Goal: Transaction & Acquisition: Download file/media

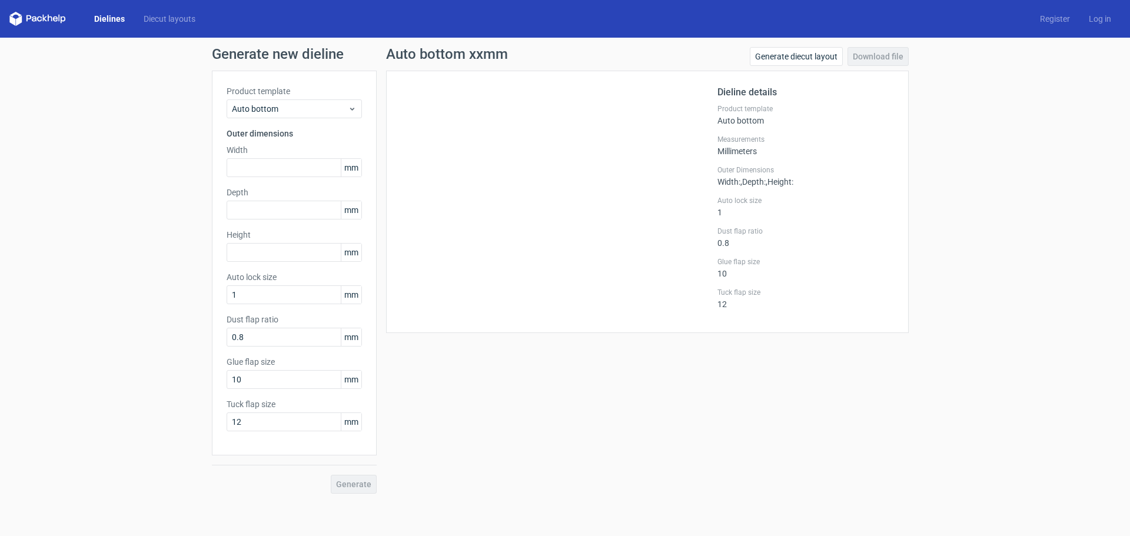
click at [103, 14] on link "Dielines" at bounding box center [109, 19] width 49 height 12
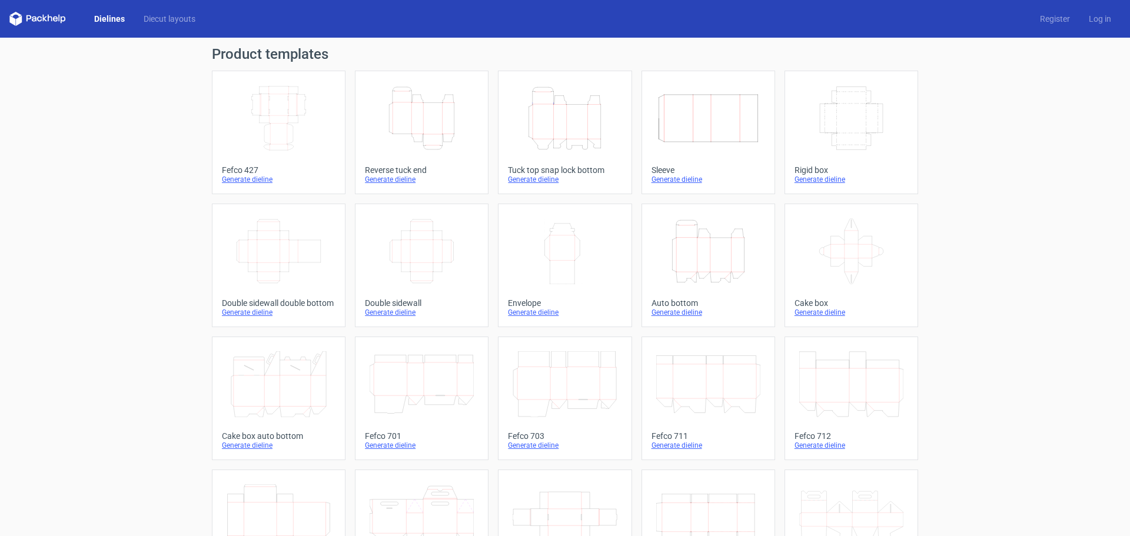
click at [285, 118] on icon "Width Depth Height" at bounding box center [279, 118] width 104 height 66
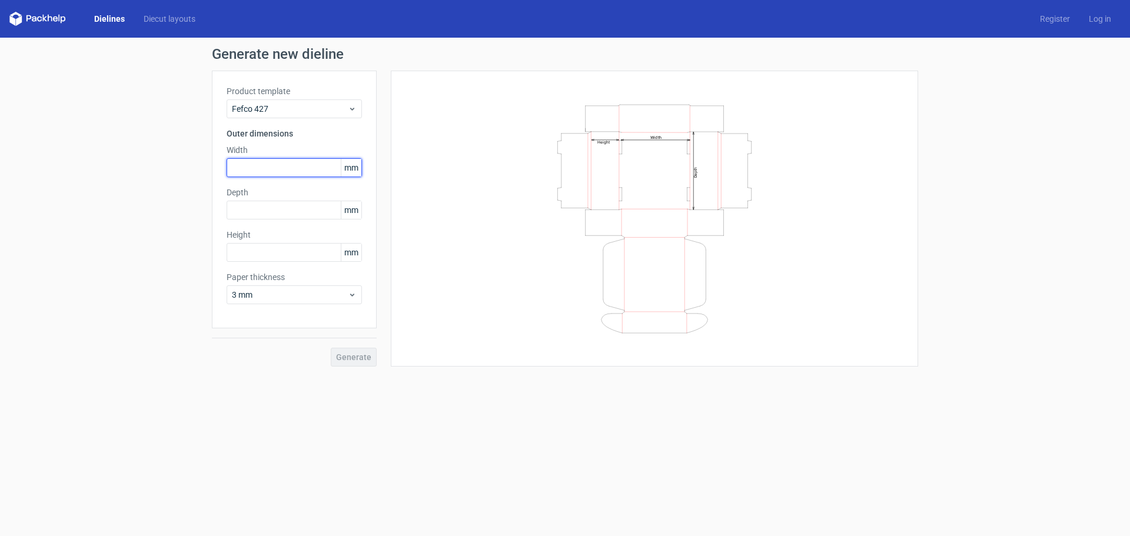
click at [285, 164] on input "text" at bounding box center [294, 167] width 135 height 19
type input "270"
click at [271, 206] on input "text" at bounding box center [294, 210] width 135 height 19
type input "160"
click at [248, 248] on input "text" at bounding box center [294, 252] width 135 height 19
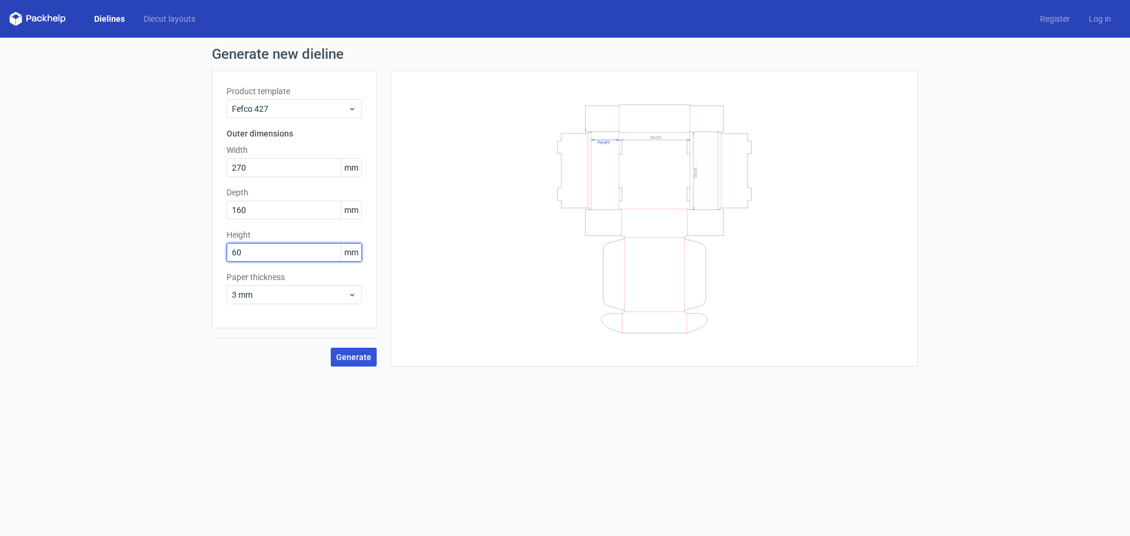
type input "60"
click at [352, 353] on span "Generate" at bounding box center [353, 357] width 35 height 8
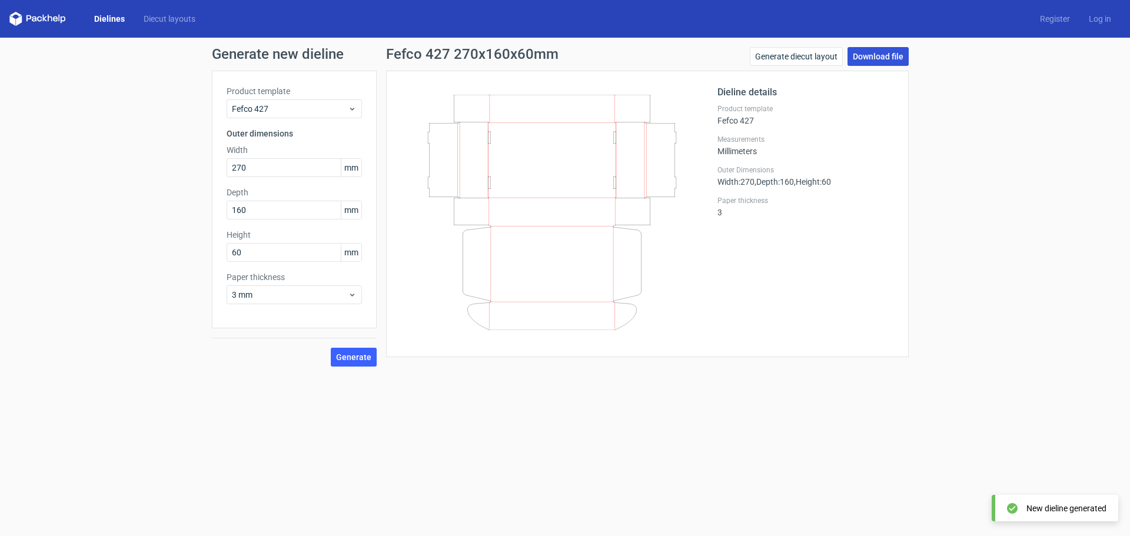
click at [883, 53] on link "Download file" at bounding box center [877, 56] width 61 height 19
drag, startPoint x: 252, startPoint y: 169, endPoint x: 223, endPoint y: 169, distance: 28.8
click at [223, 169] on div "Product template Fefco 427 Outer dimensions Width 270 mm Depth 160 mm Height 60…" at bounding box center [294, 200] width 165 height 258
type input "160"
drag, startPoint x: 250, startPoint y: 210, endPoint x: 211, endPoint y: 211, distance: 38.8
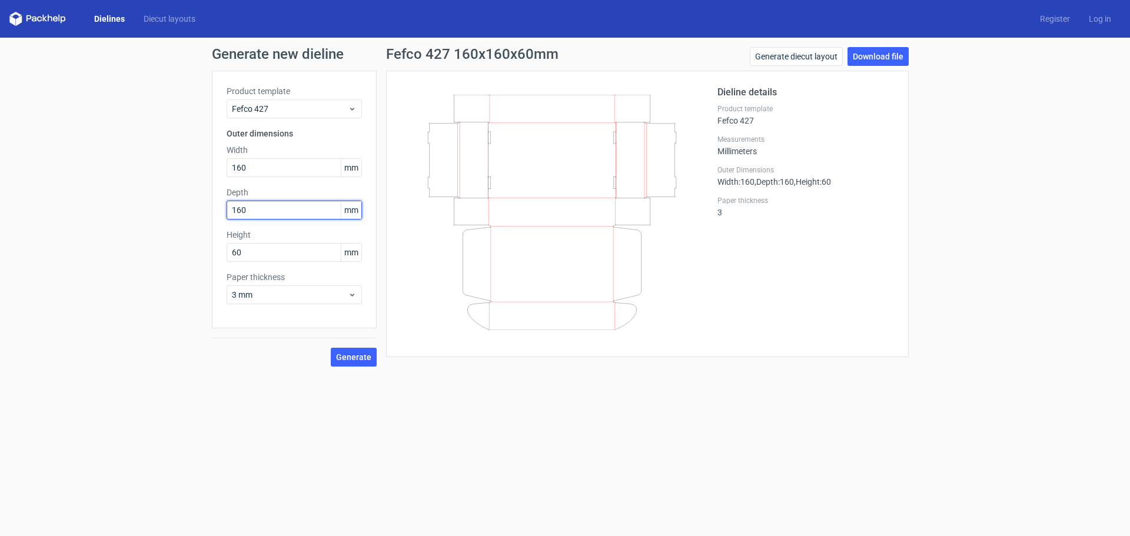
click at [211, 211] on div "Generate new dieline Product template Fefco 427 Outer dimensions Width 160 mm D…" at bounding box center [565, 207] width 1130 height 338
type input "270"
click at [373, 352] on button "Generate" at bounding box center [354, 357] width 46 height 19
drag, startPoint x: 270, startPoint y: 169, endPoint x: 209, endPoint y: 175, distance: 60.9
click at [209, 175] on div "Generate new dieline Product template Fefco 427 Outer dimensions Width 160 mm D…" at bounding box center [565, 207] width 1130 height 338
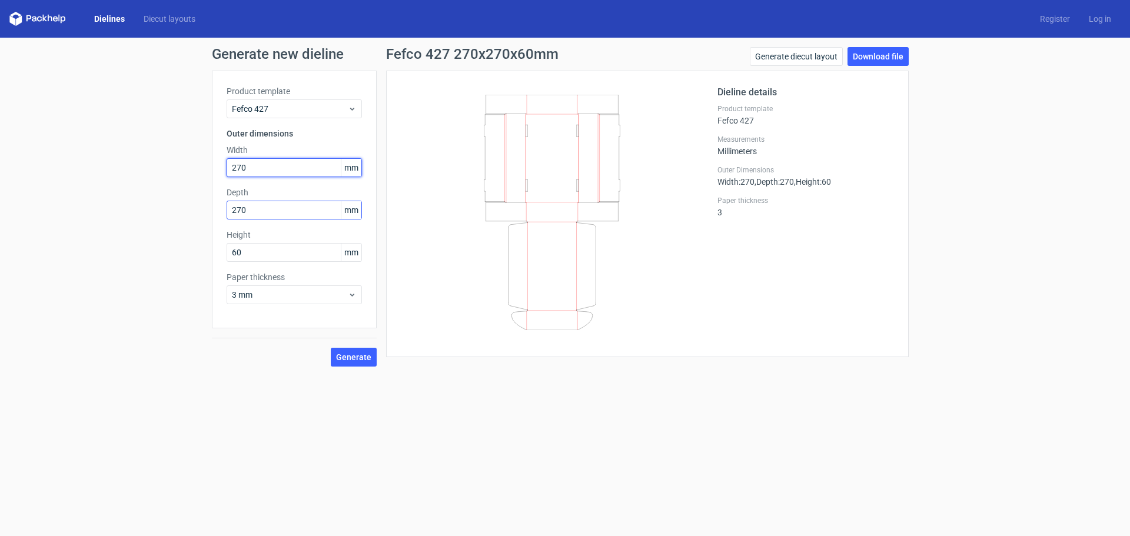
type input "270"
drag, startPoint x: 284, startPoint y: 204, endPoint x: 224, endPoint y: 223, distance: 63.6
click at [224, 223] on div "Product template Fefco 427 Outer dimensions Width 270 mm Depth 270 mm Height 60…" at bounding box center [294, 200] width 165 height 258
type input "160"
click at [362, 360] on span "Generate" at bounding box center [353, 357] width 35 height 8
